Goal: Task Accomplishment & Management: Use online tool/utility

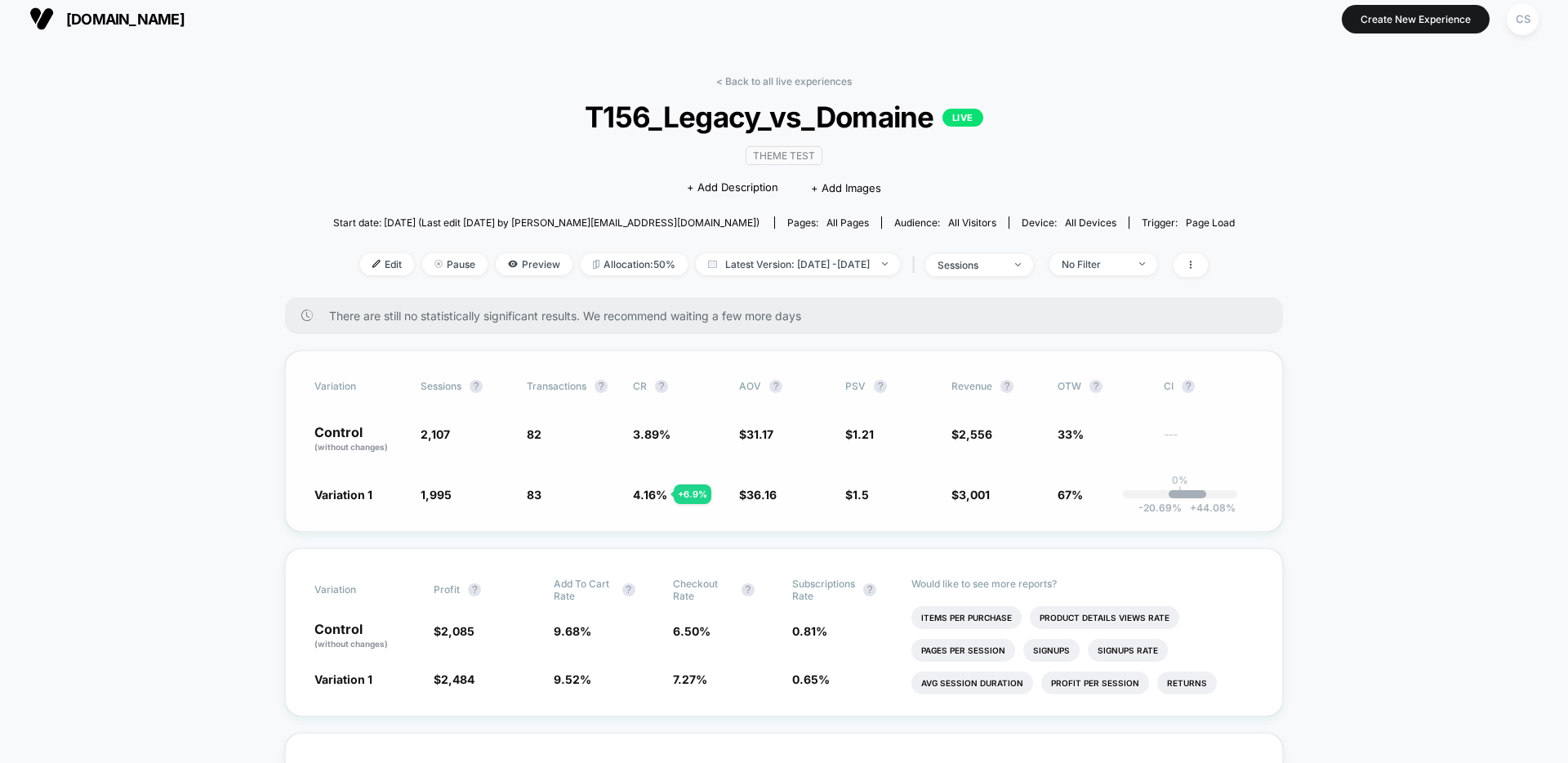
scroll to position [21, 0]
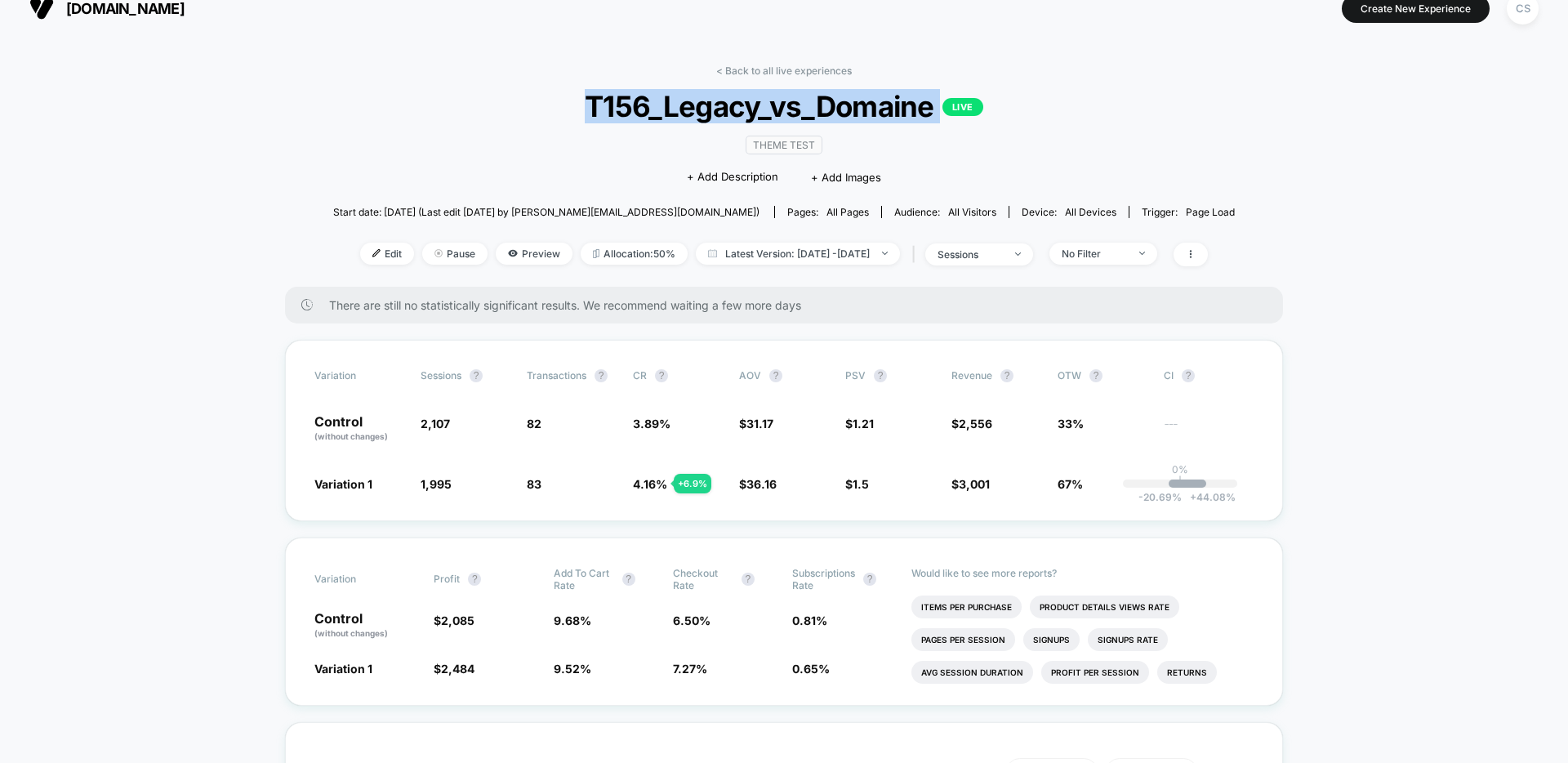
drag, startPoint x: 558, startPoint y: 104, endPoint x: 969, endPoint y: 115, distance: 411.1
click at [969, 115] on span "T156_Legacy_vs_Domaine LIVE" at bounding box center [784, 106] width 811 height 34
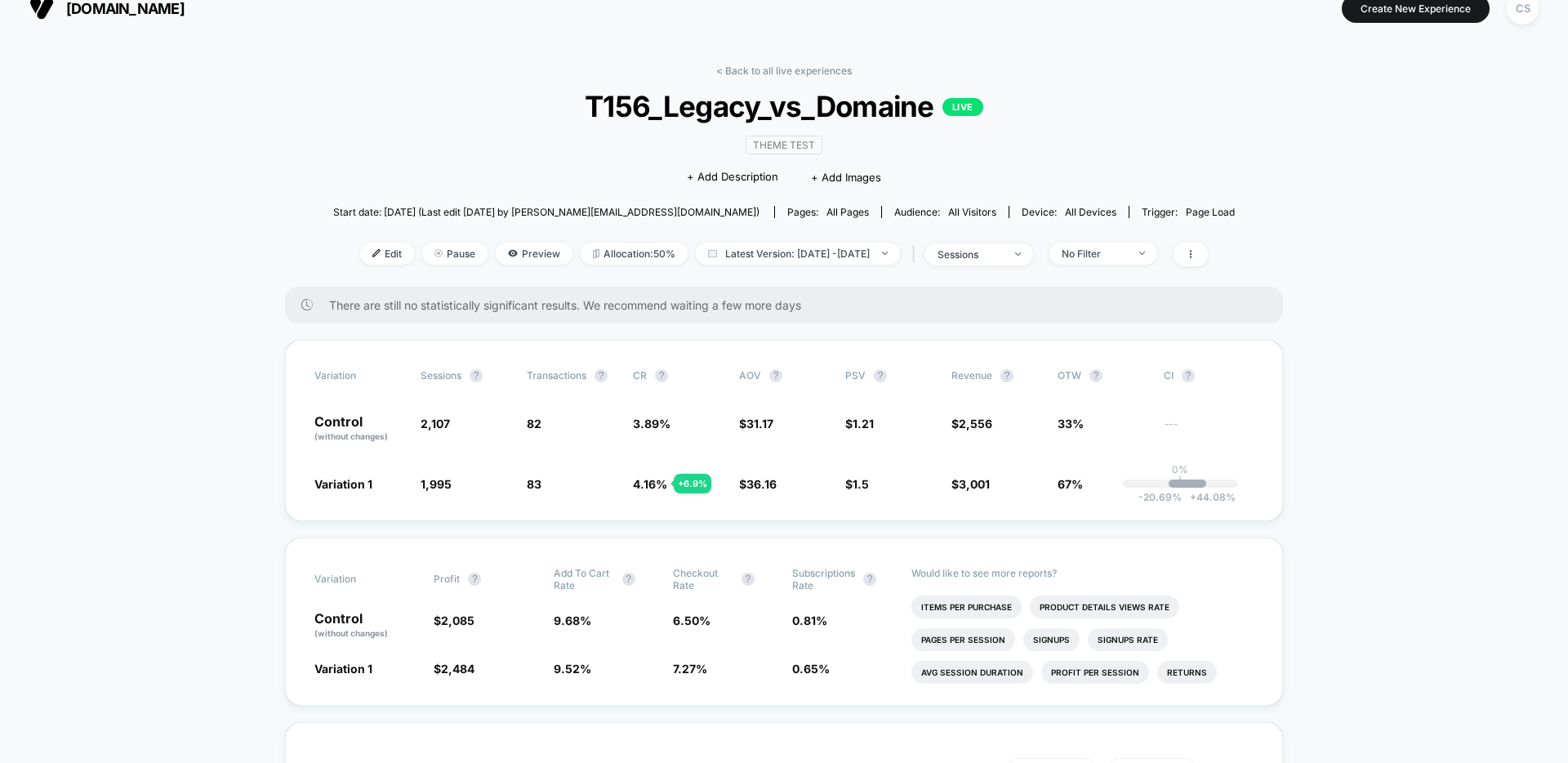
click at [965, 157] on div "Theme Test Click to edit experience details + Add Description + Add Images" at bounding box center [784, 160] width 540 height 74
drag, startPoint x: 934, startPoint y: 110, endPoint x: 589, endPoint y: 111, distance: 345.0
click at [589, 111] on span "T156_Legacy_vs_Domaine LIVE" at bounding box center [784, 106] width 811 height 34
copy span "T156_Legacy_vs_Domaine"
click at [360, 257] on span "Edit" at bounding box center [387, 253] width 53 height 22
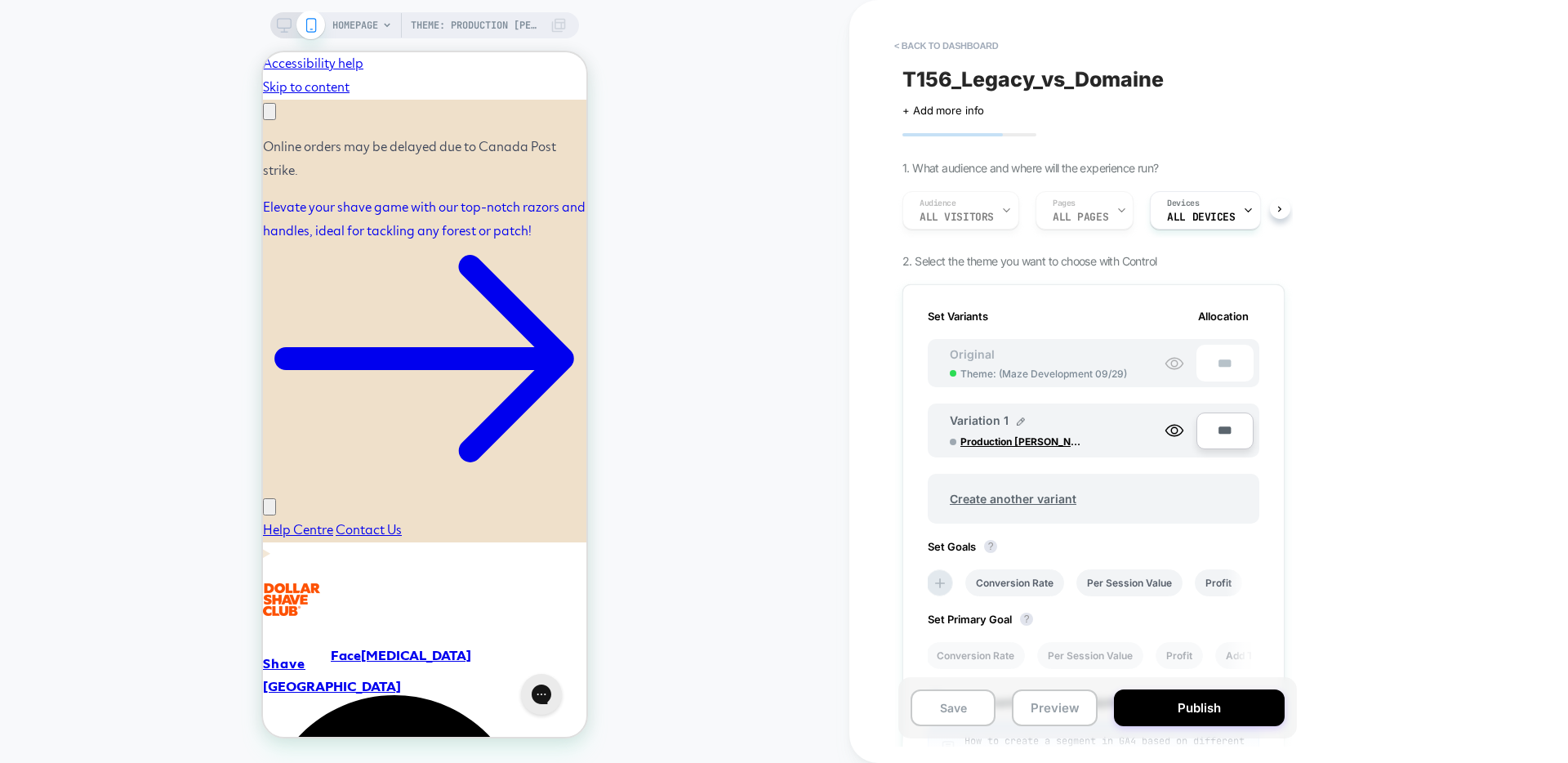
scroll to position [0, 253]
click at [951, 41] on button "< back to dashboard" at bounding box center [946, 45] width 120 height 26
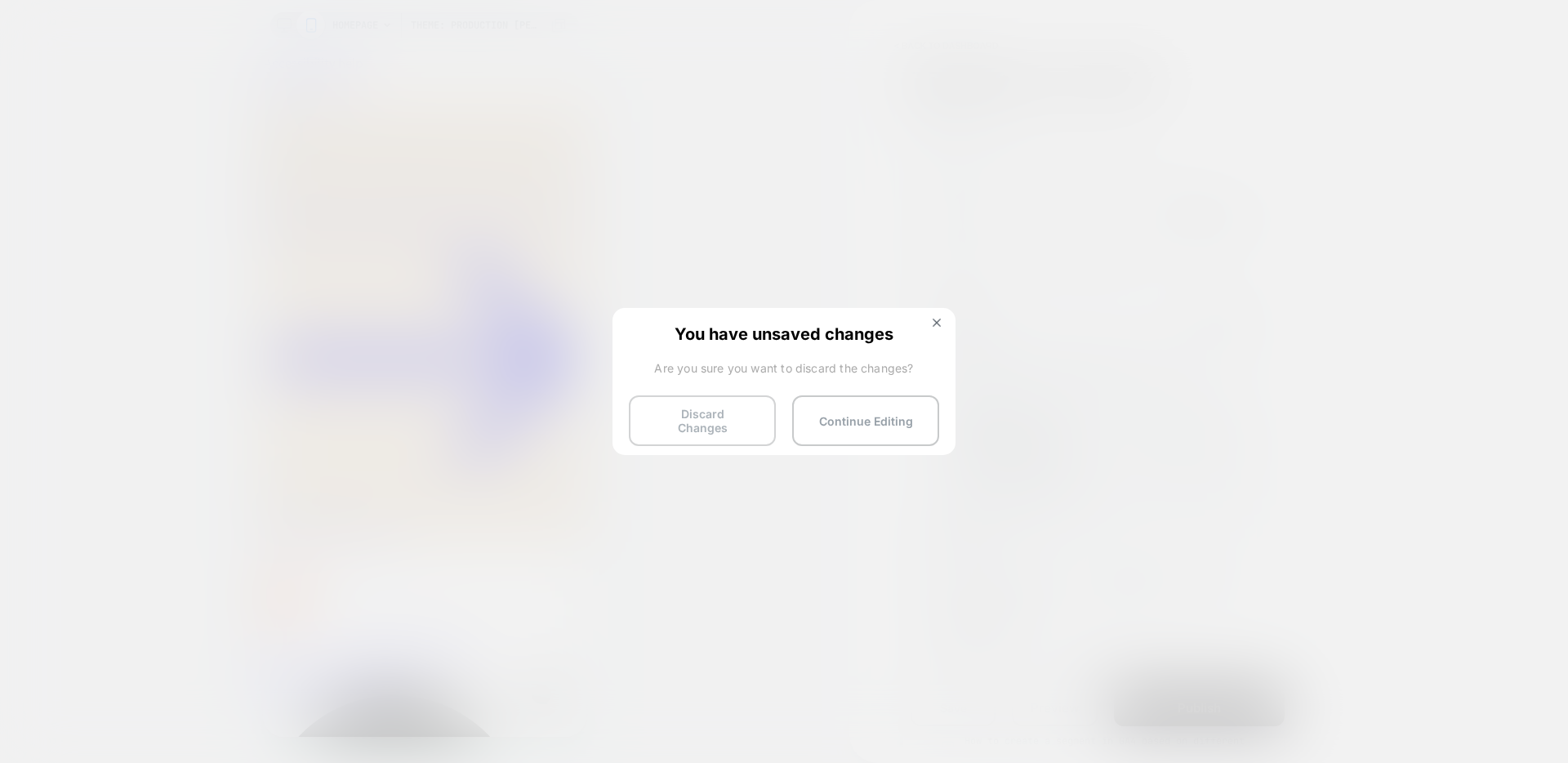
click at [734, 417] on button "Discard Changes" at bounding box center [702, 420] width 147 height 51
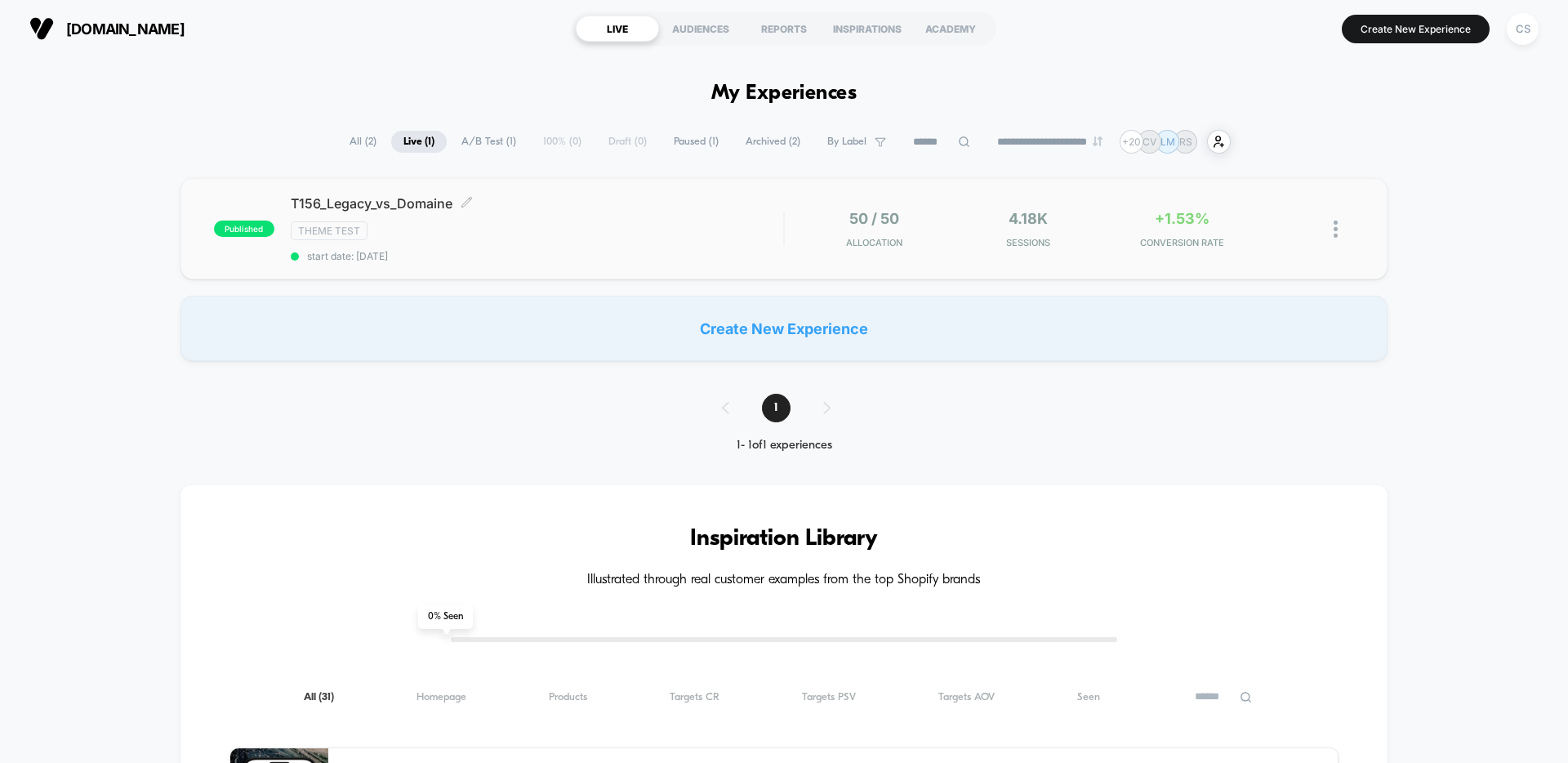
click at [407, 209] on span "T156_Legacy_vs_Domaine Click to edit experience details" at bounding box center [537, 203] width 492 height 16
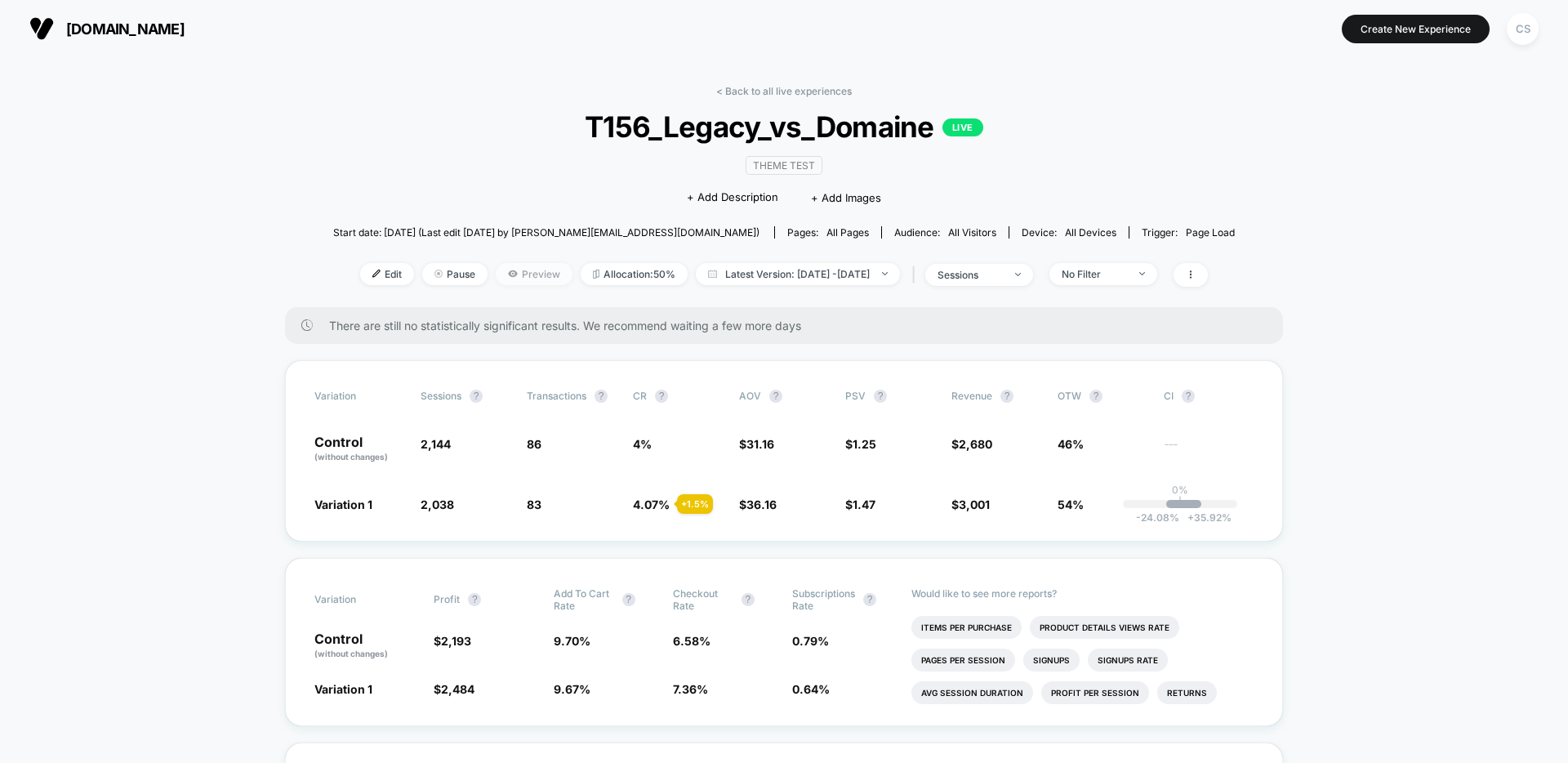
click at [502, 266] on span "Preview" at bounding box center [534, 274] width 77 height 22
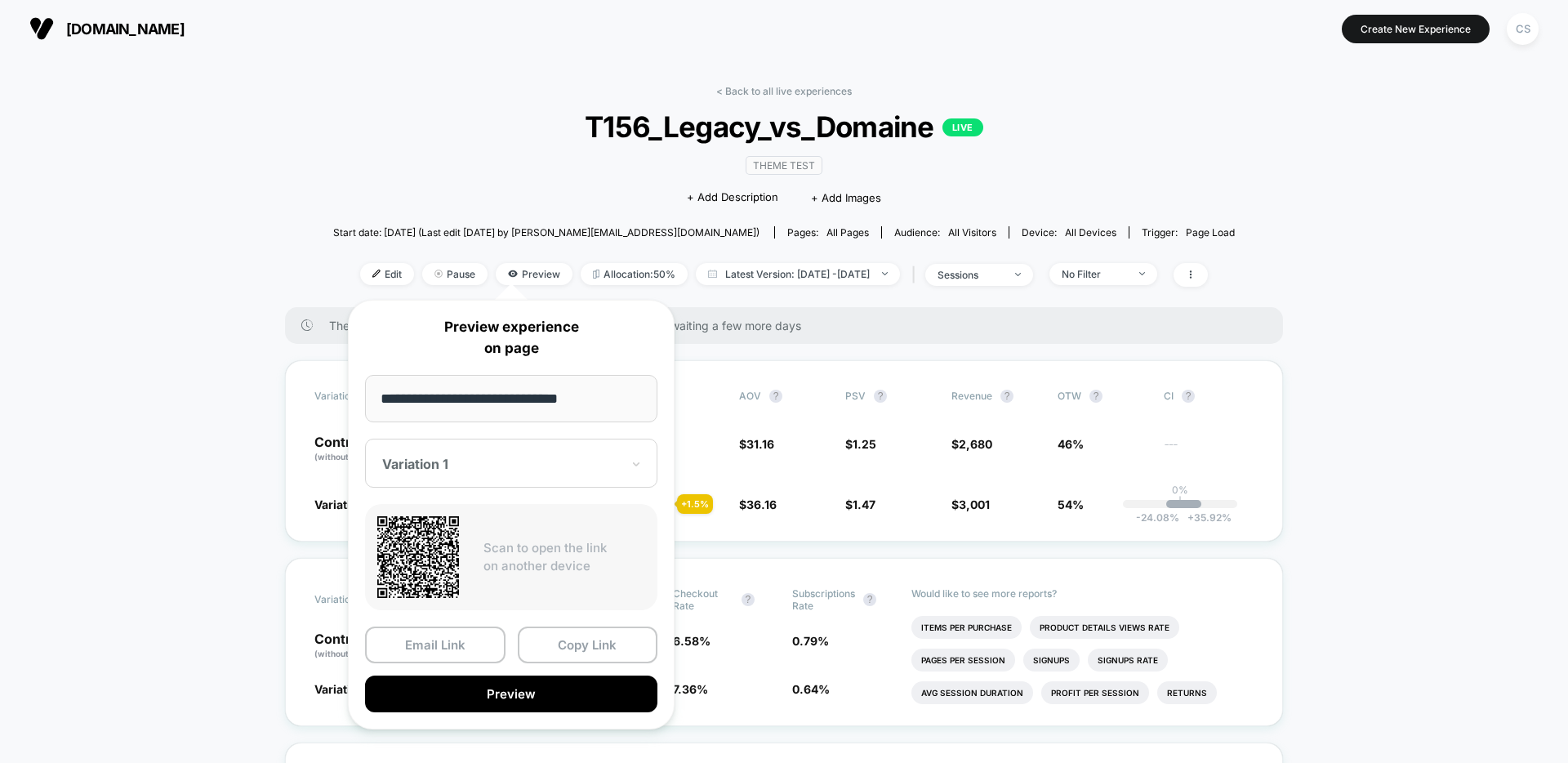
click at [537, 463] on div at bounding box center [502, 464] width 239 height 16
click at [431, 556] on div "CONTROL" at bounding box center [512, 549] width 276 height 29
click at [554, 648] on button "Copy Link" at bounding box center [588, 644] width 141 height 37
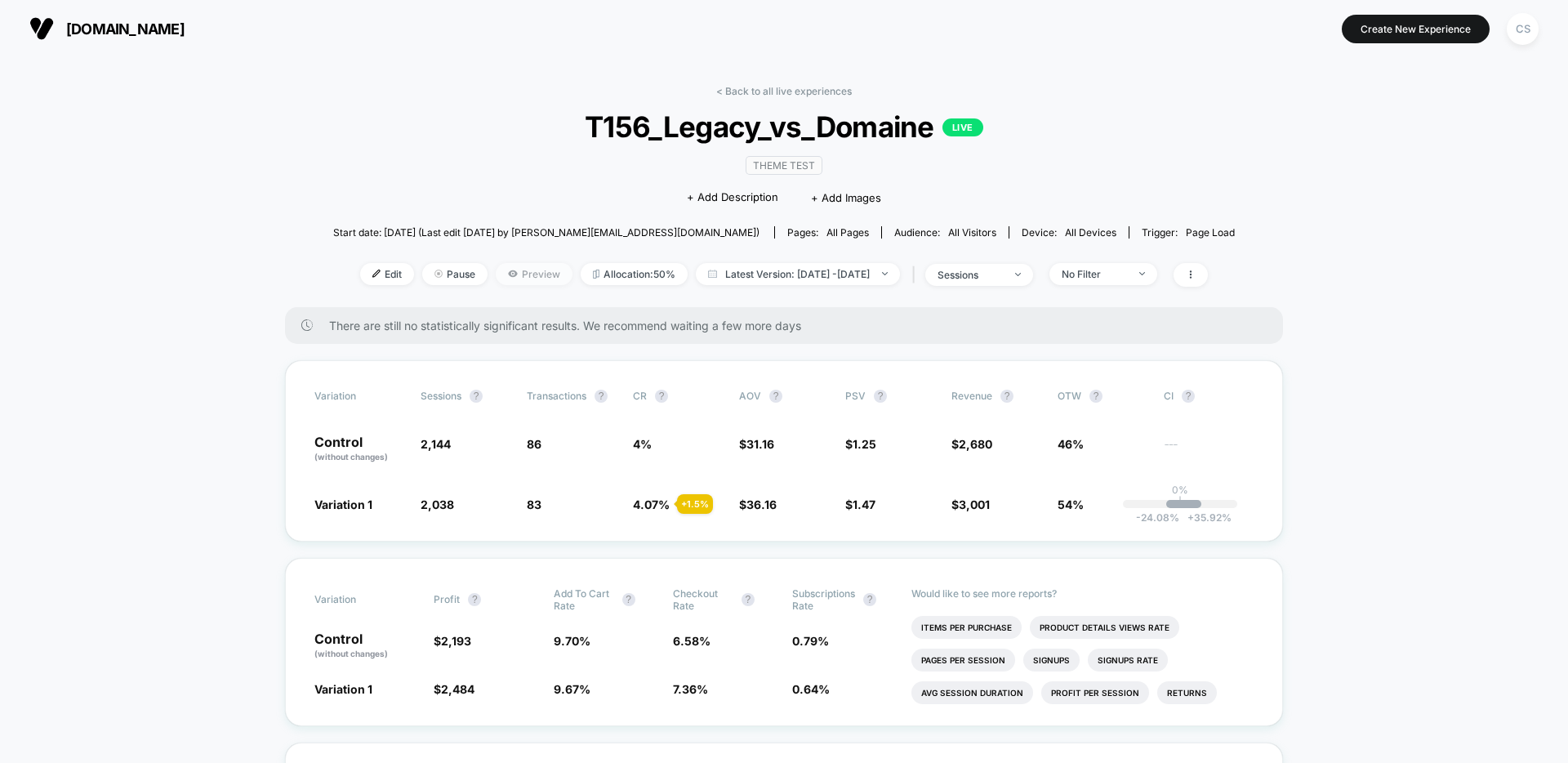
click at [523, 263] on span "Preview" at bounding box center [534, 274] width 77 height 22
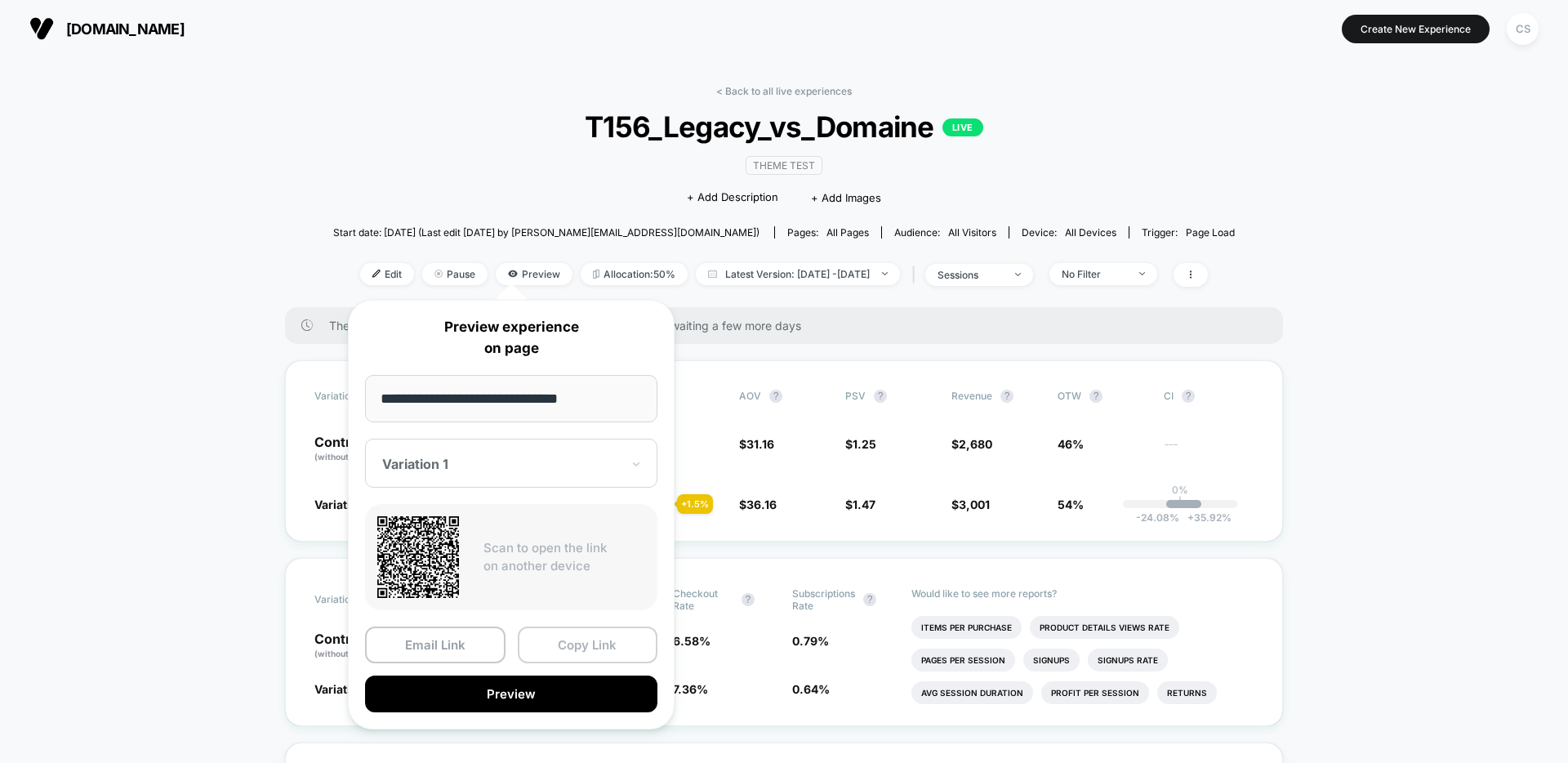
click at [574, 648] on button "Copy Link" at bounding box center [588, 644] width 141 height 37
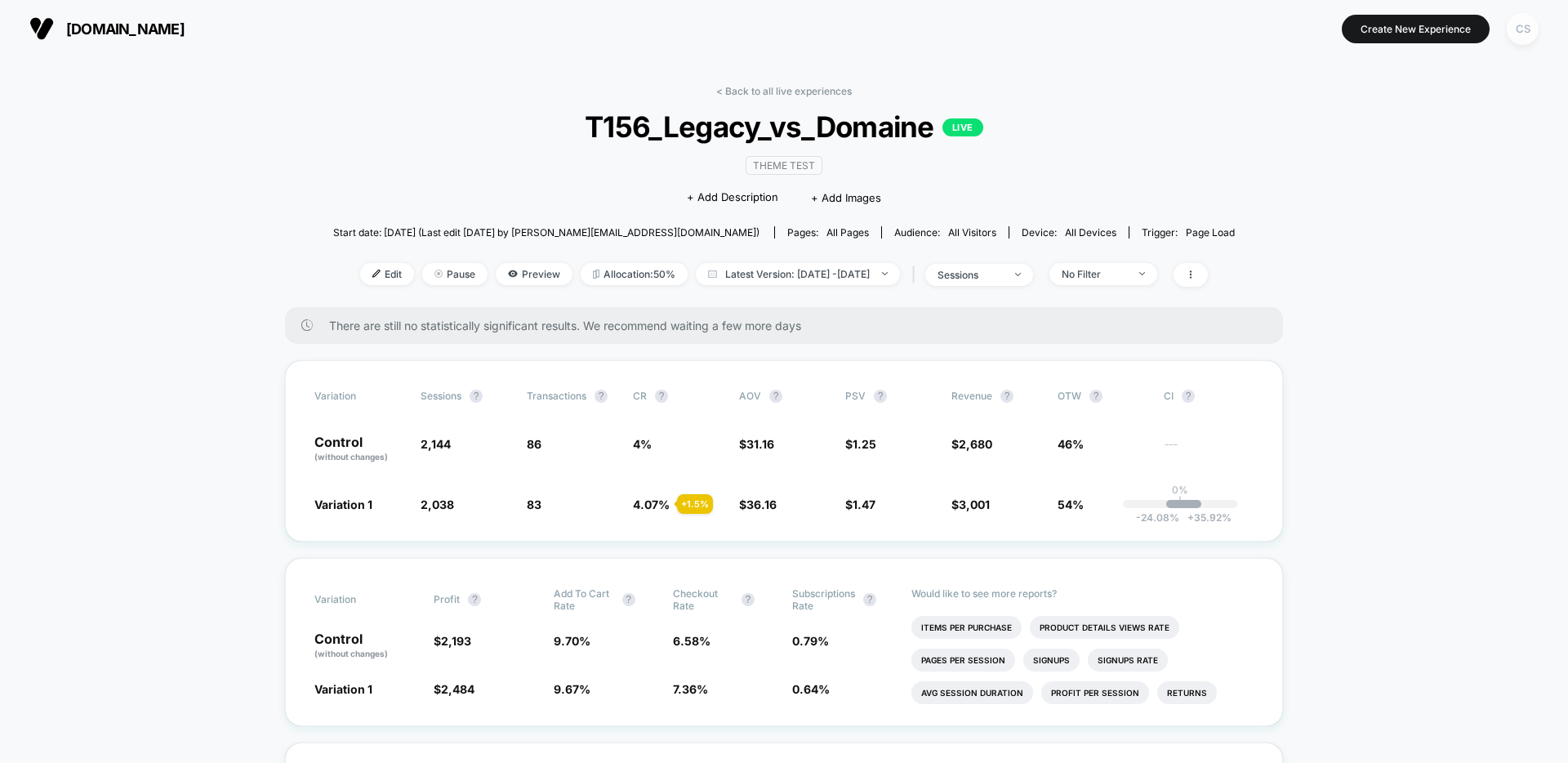
click at [1532, 33] on div "CS" at bounding box center [1523, 29] width 32 height 32
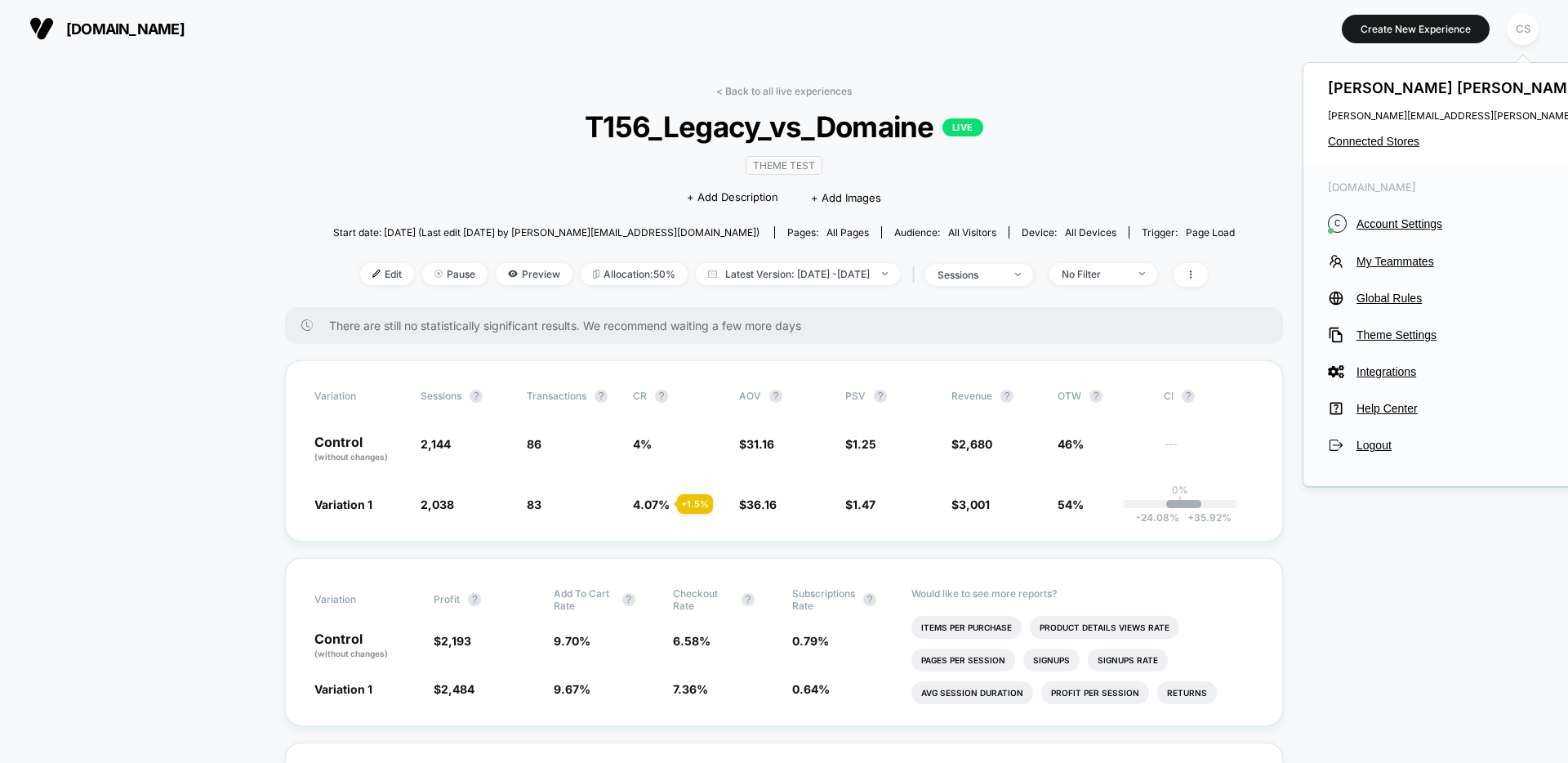
click at [1371, 392] on div "[DOMAIN_NAME] C Account Settings My Teammates Global Rules Theme Settings Integ…" at bounding box center [1490, 316] width 374 height 306
click at [1373, 409] on span "Help Center" at bounding box center [1505, 408] width 296 height 13
click at [729, 92] on link "< Back to all live experiences" at bounding box center [784, 91] width 135 height 12
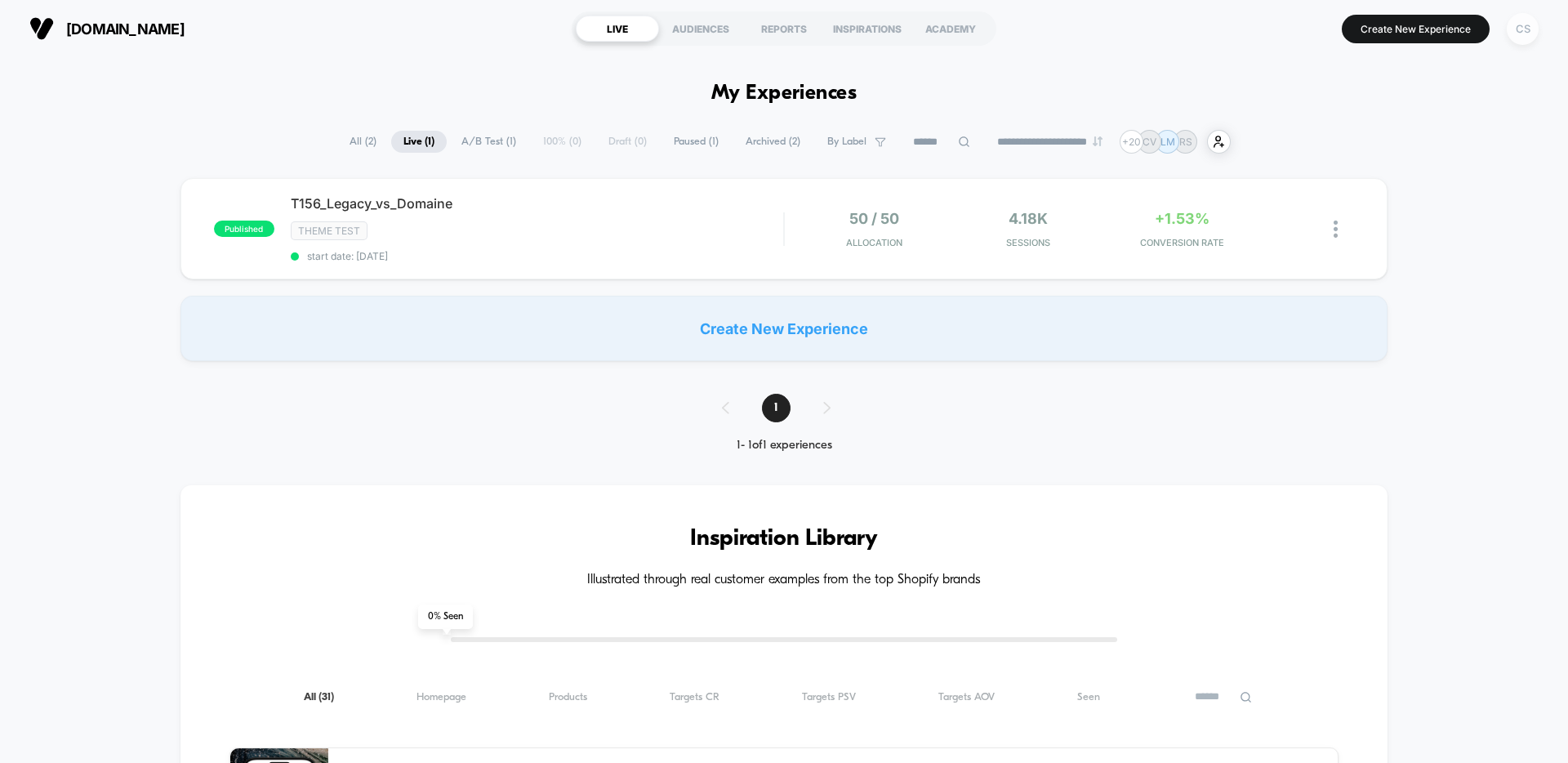
click at [1529, 31] on div "CS" at bounding box center [1523, 29] width 32 height 32
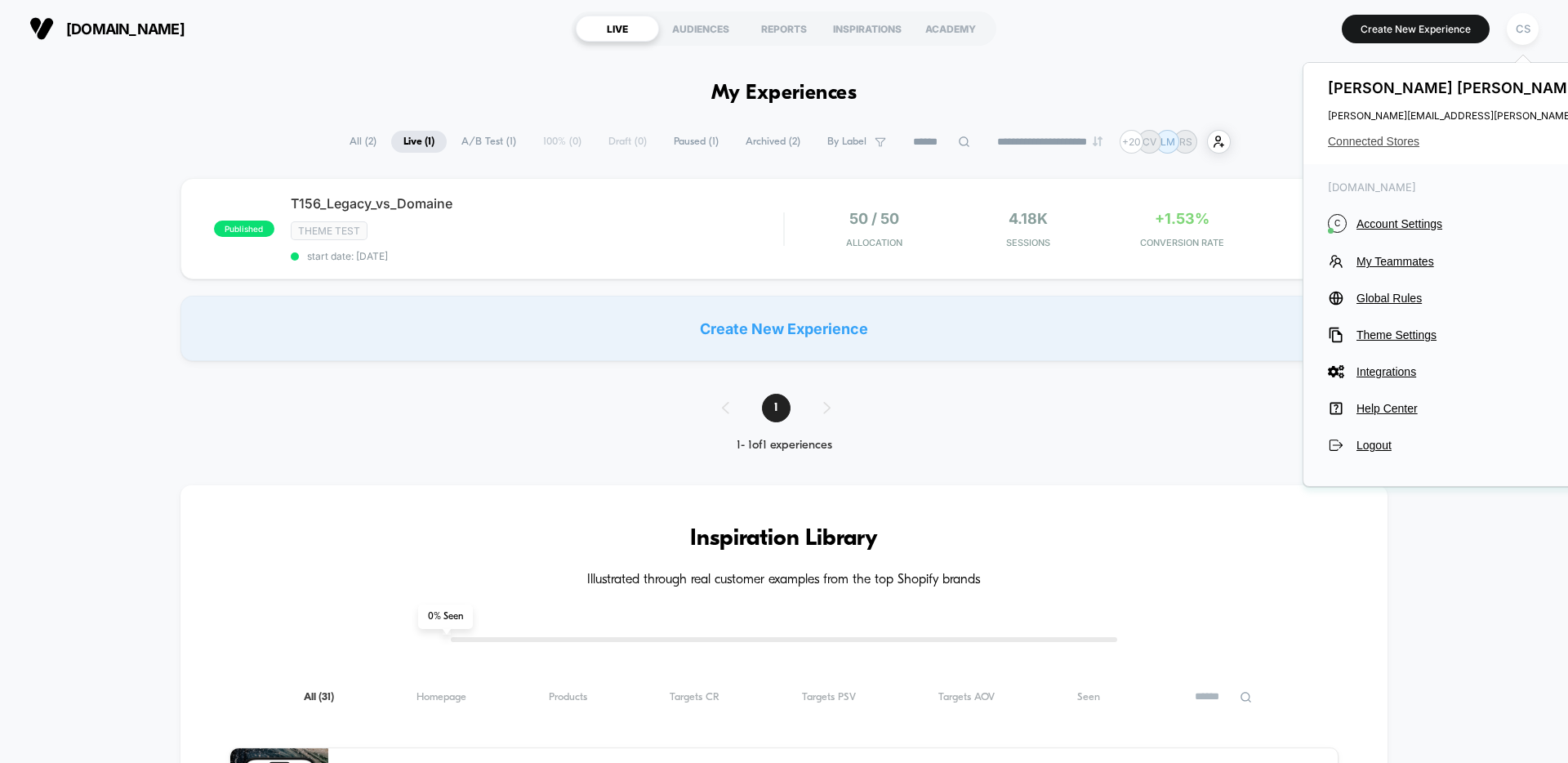
click at [1386, 141] on span "Connected Stores" at bounding box center [1490, 141] width 324 height 13
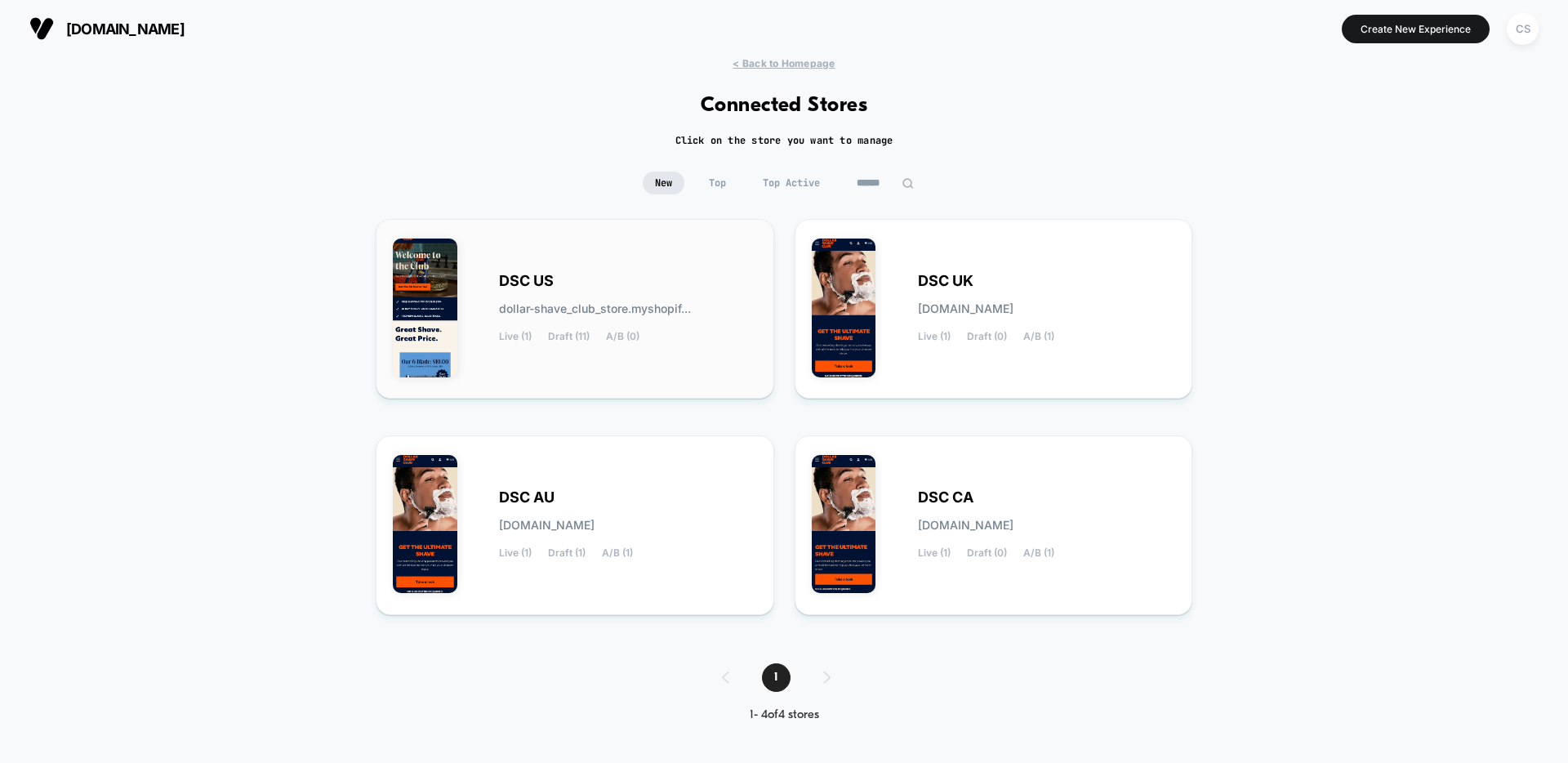
click at [633, 275] on div "DSC US dollar-shave_club_store.myshopif... Live (1) Draft (11) A/B (0)" at bounding box center [628, 308] width 259 height 67
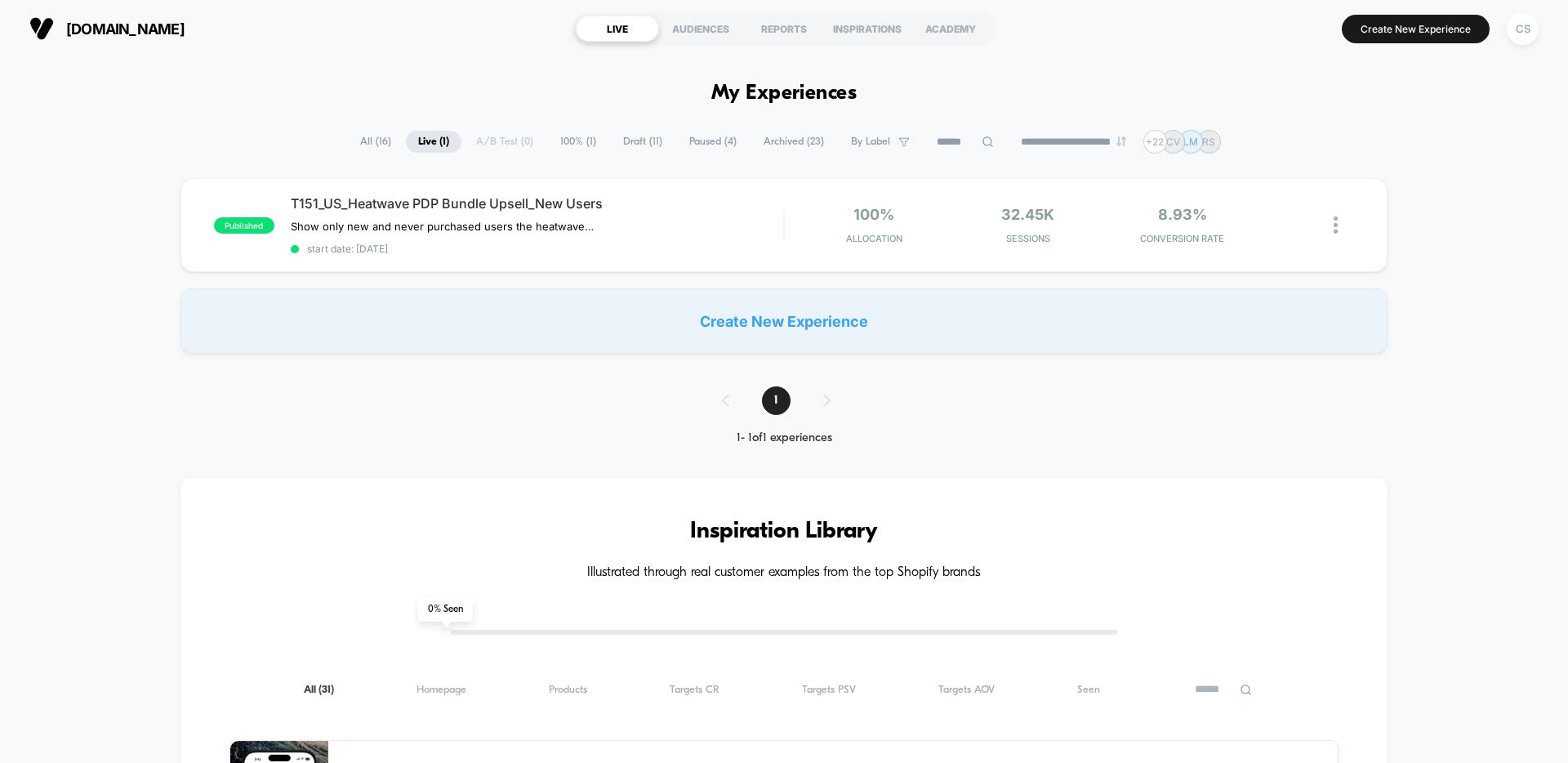
click at [377, 144] on span "All ( 16 )" at bounding box center [375, 142] width 55 height 22
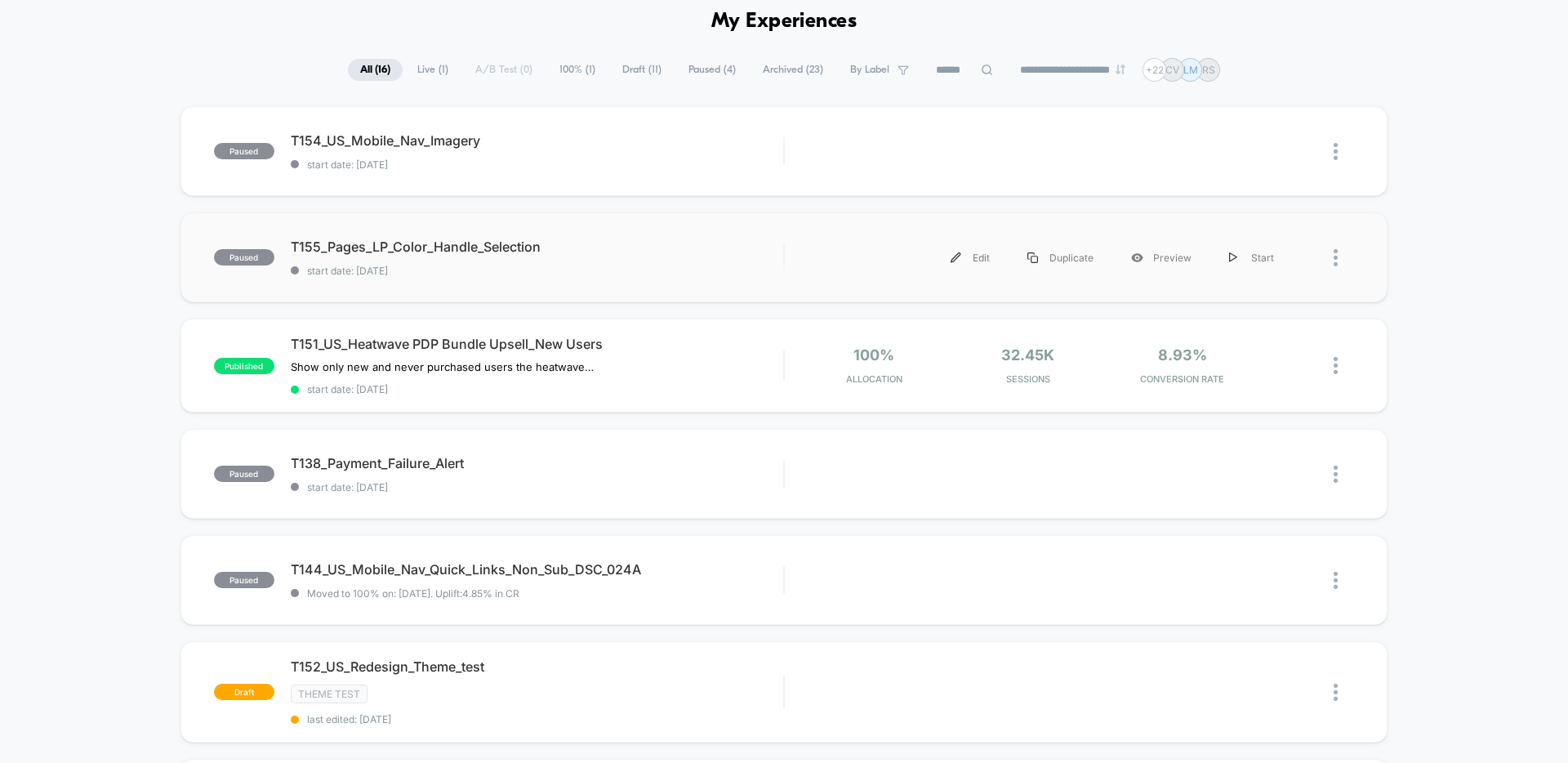
scroll to position [138, 0]
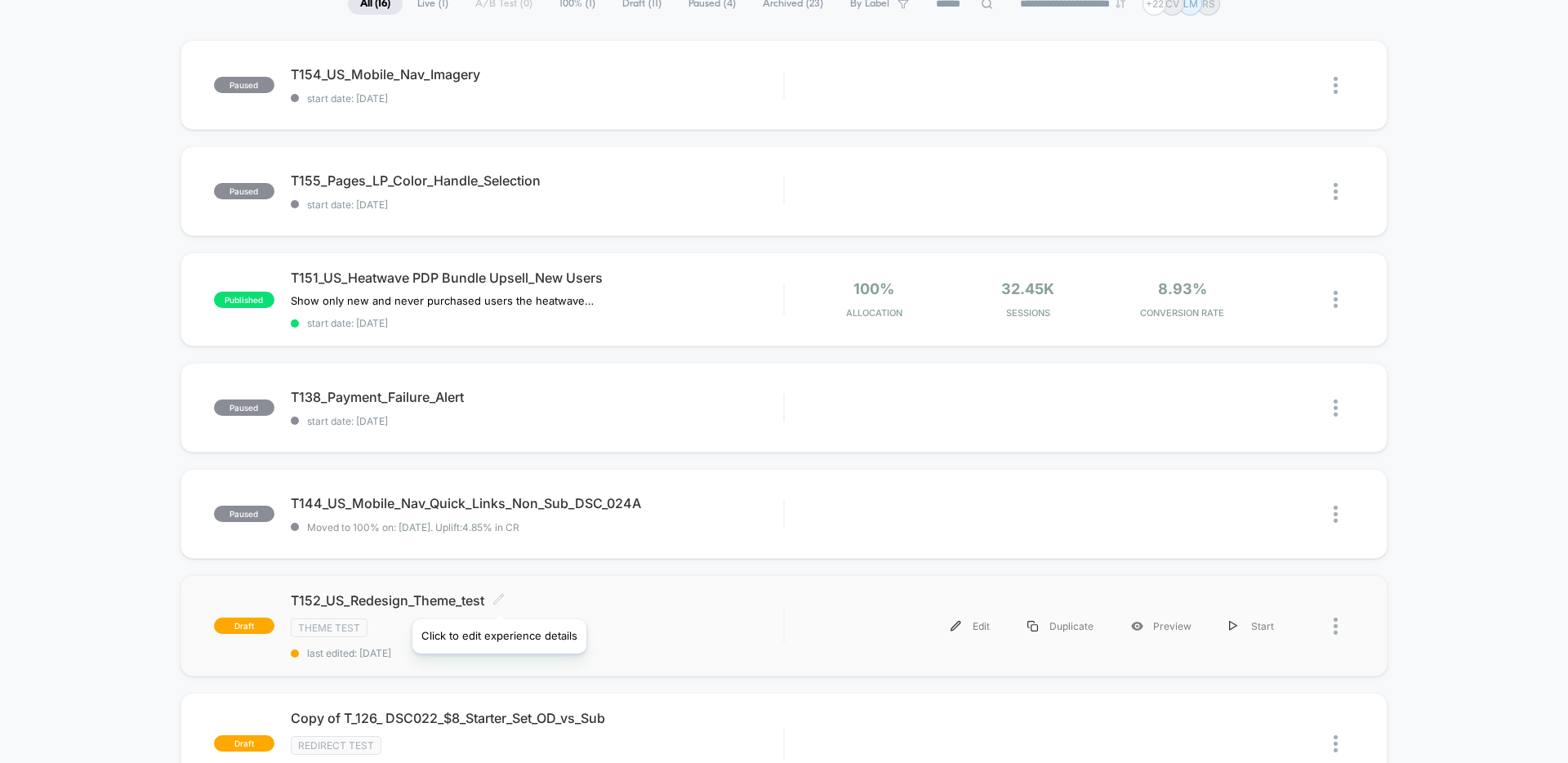
click at [498, 599] on icon at bounding box center [497, 598] width 10 height 10
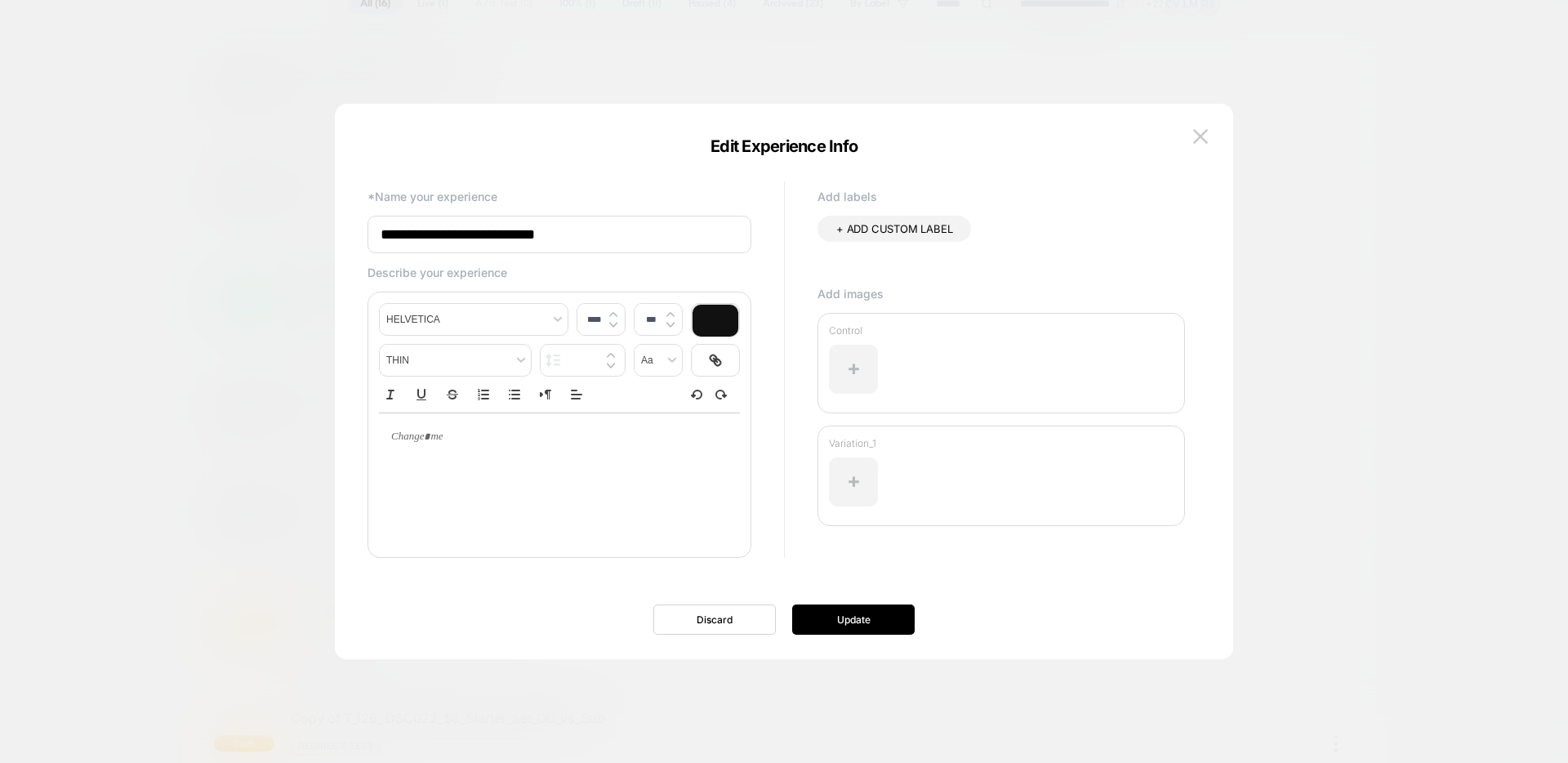
drag, startPoint x: 620, startPoint y: 236, endPoint x: 374, endPoint y: 232, distance: 246.0
click at [374, 232] on input "**********" at bounding box center [559, 234] width 384 height 37
